Goal: Find specific page/section: Find specific page/section

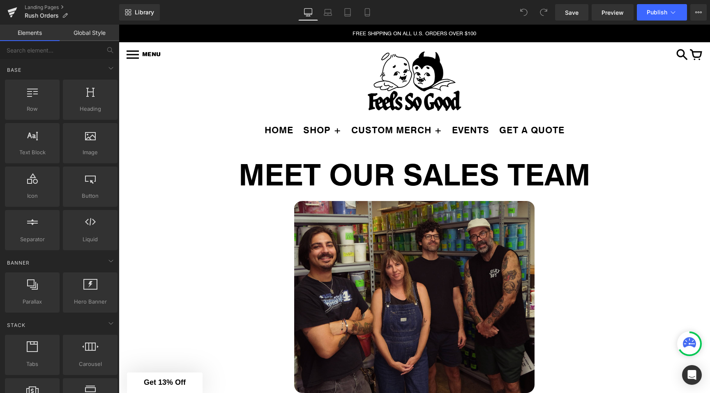
scroll to position [29, 0]
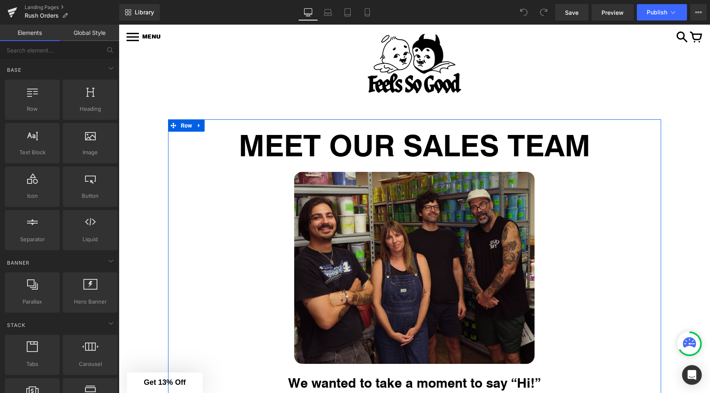
click at [294, 151] on h1 "MEET OUR SALES TEAM" at bounding box center [414, 145] width 480 height 27
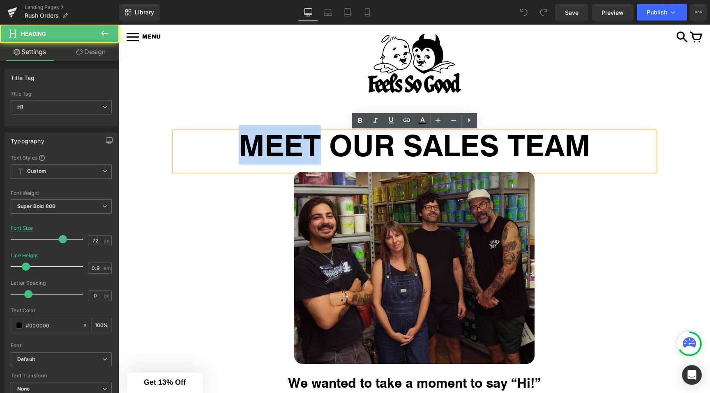
click at [294, 151] on h1 "MEET OUR SALES TEAM" at bounding box center [414, 145] width 480 height 27
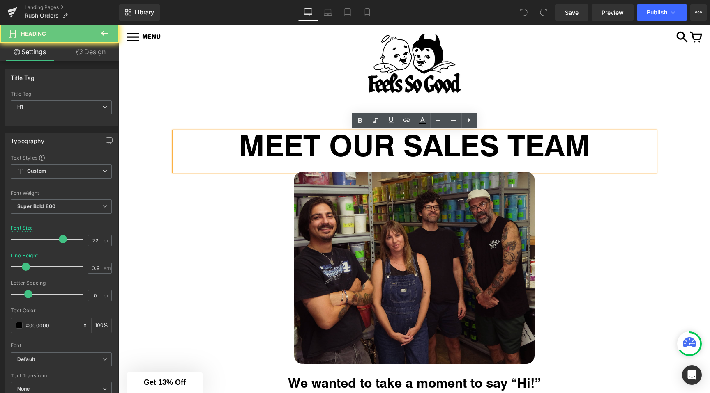
click at [297, 147] on h1 "MEET OUR SALES TEAM" at bounding box center [414, 145] width 480 height 27
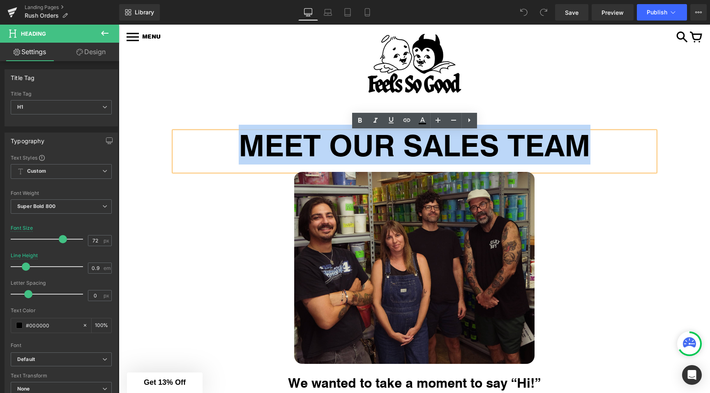
drag, startPoint x: 297, startPoint y: 147, endPoint x: 577, endPoint y: 152, distance: 280.1
click at [577, 152] on h1 "MEET OUR SALES TEAM" at bounding box center [414, 145] width 480 height 27
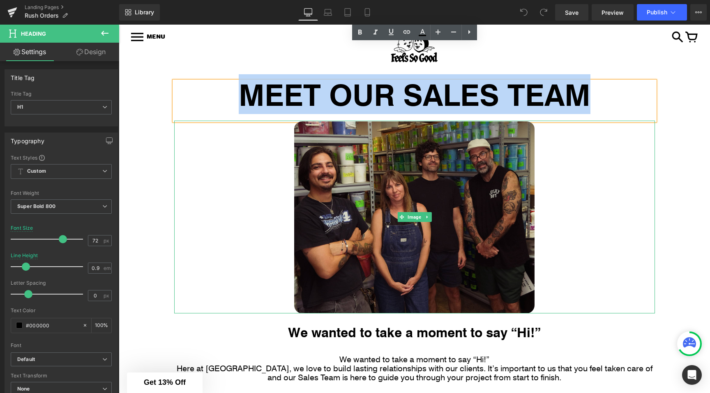
scroll to position [78, 0]
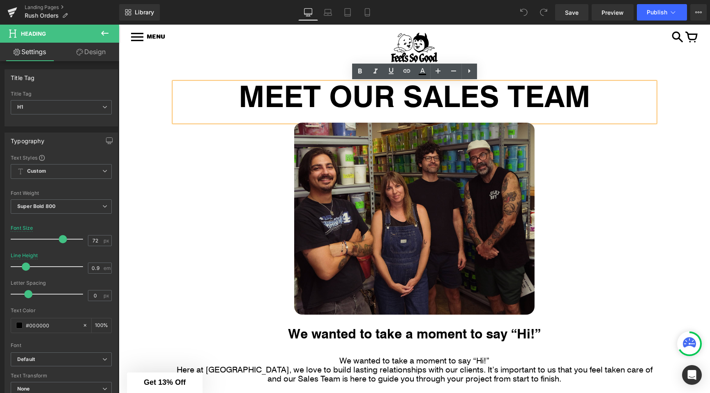
click at [168, 114] on div "MEET OUR SALES TEAM Heading Image We wanted to take a moment to say “Hi!” Headi…" at bounding box center [414, 267] width 493 height 368
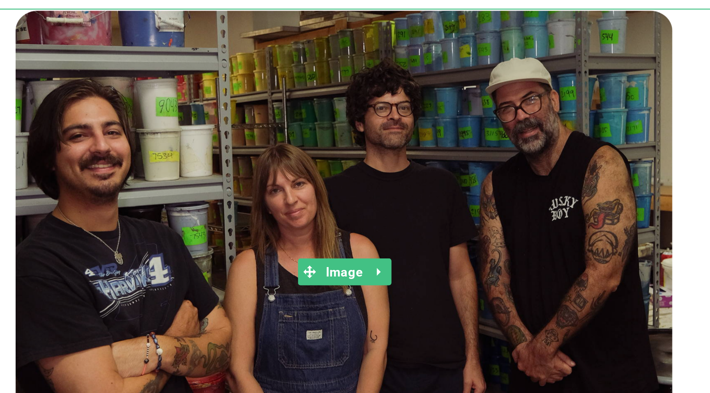
scroll to position [86, 0]
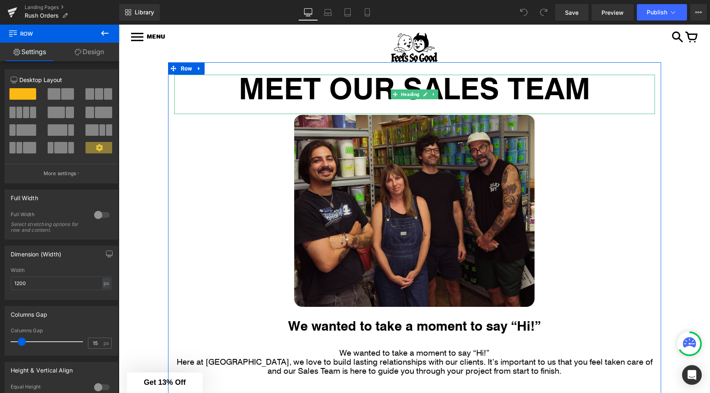
click at [400, 77] on h1 "MEET OUR SALES TEAM" at bounding box center [414, 88] width 480 height 27
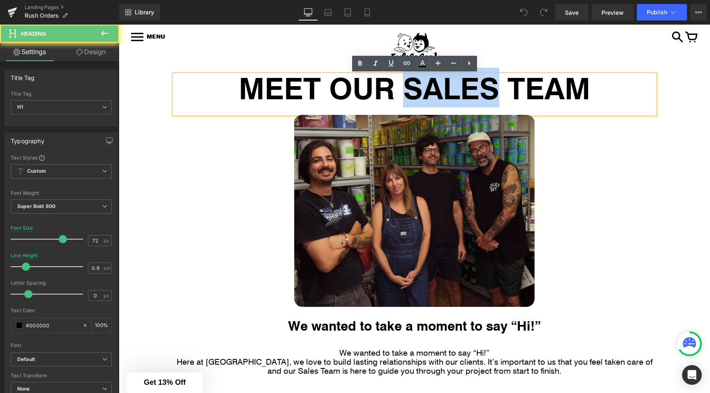
click at [400, 77] on h1 "MEET OUR SALES TEAM" at bounding box center [414, 88] width 480 height 27
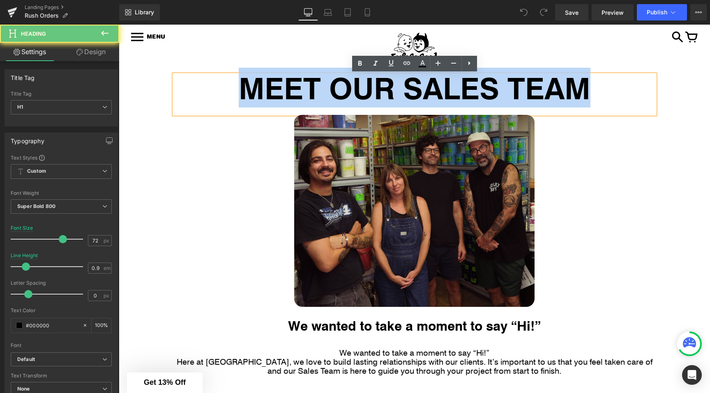
click at [400, 77] on h1 "MEET OUR SALES TEAM" at bounding box center [414, 88] width 480 height 27
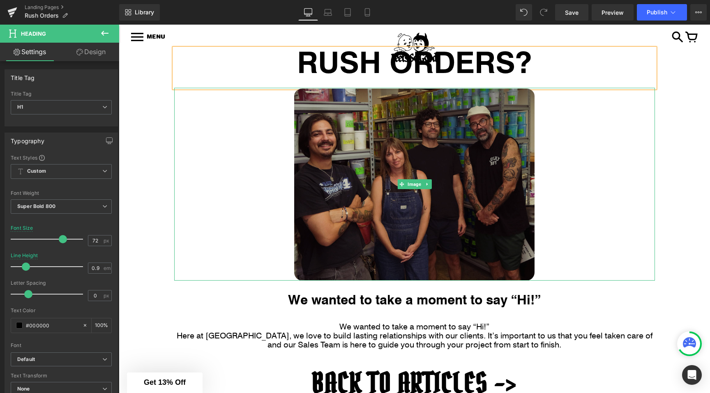
scroll to position [177, 0]
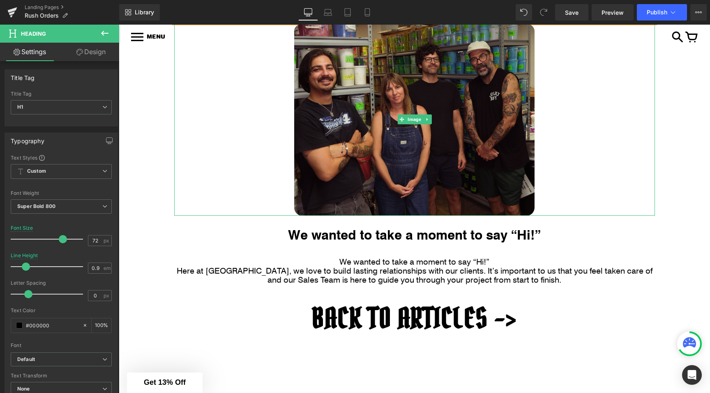
click at [257, 171] on div at bounding box center [414, 119] width 480 height 193
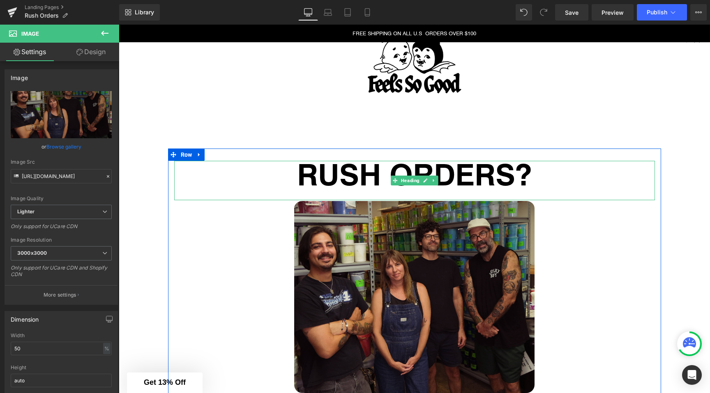
scroll to position [256, 0]
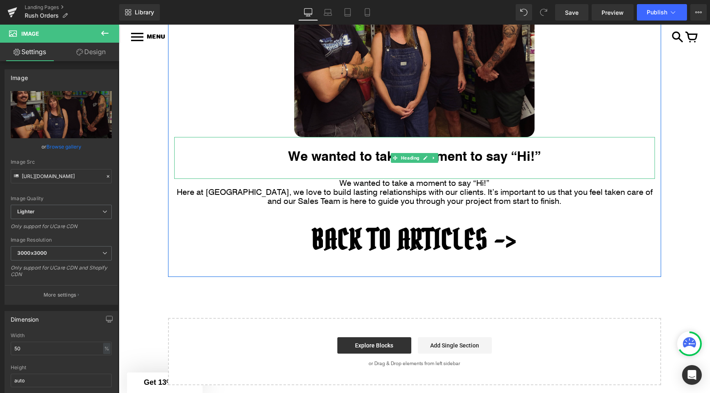
click at [295, 156] on h1 "We wanted to take a moment to say “Hi!”" at bounding box center [414, 156] width 480 height 16
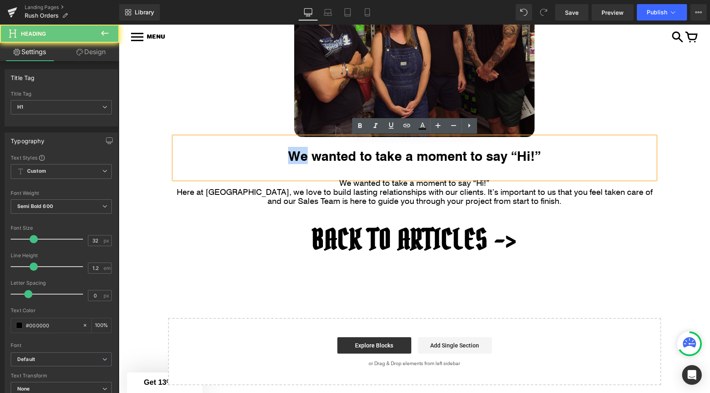
click at [295, 156] on h1 "We wanted to take a moment to say “Hi!”" at bounding box center [414, 156] width 480 height 16
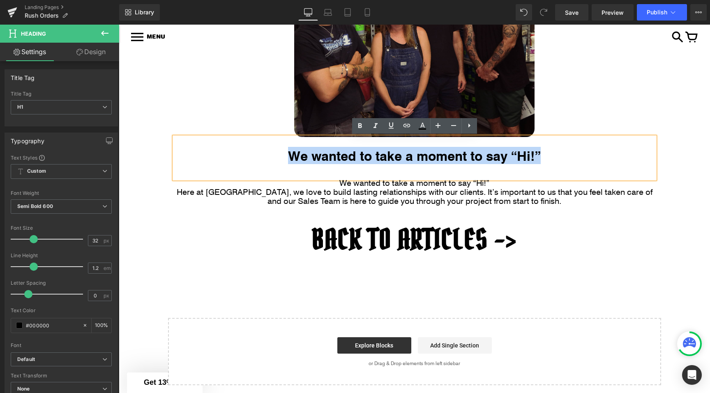
drag, startPoint x: 295, startPoint y: 156, endPoint x: 538, endPoint y: 155, distance: 243.1
click at [538, 155] on h1 "We wanted to take a moment to say “Hi!”" at bounding box center [414, 156] width 480 height 16
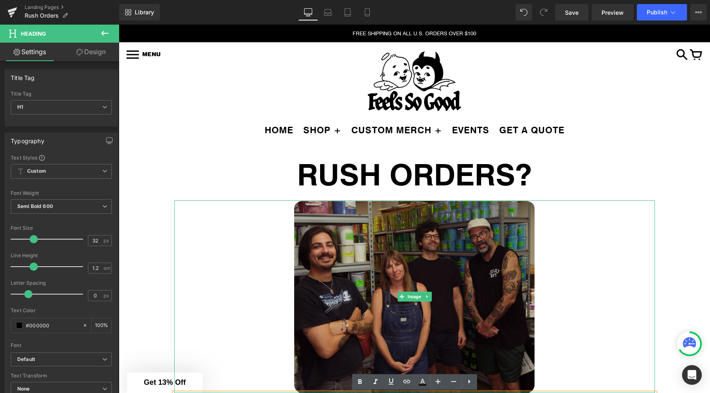
scroll to position [64, 0]
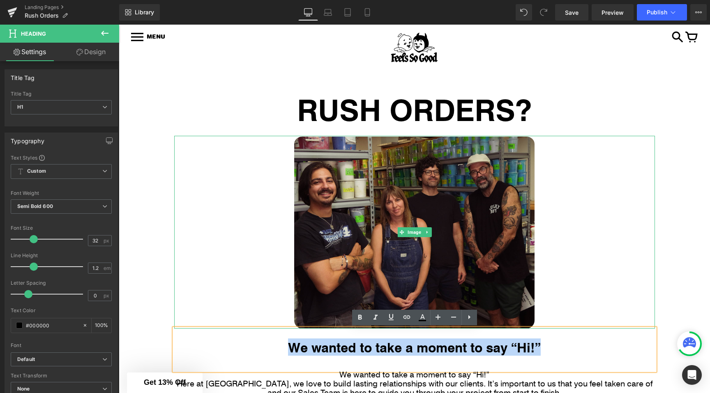
click at [262, 181] on div at bounding box center [414, 232] width 480 height 193
